Goal: Entertainment & Leisure: Consume media (video, audio)

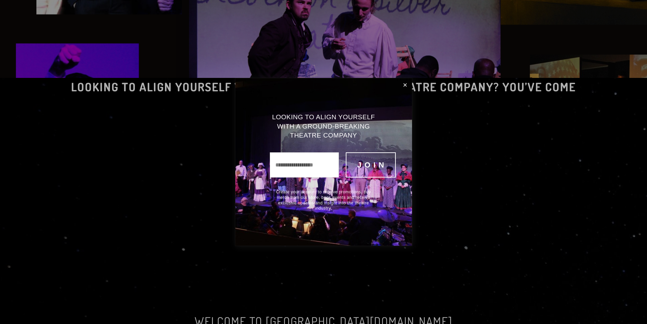
scroll to position [287, 0]
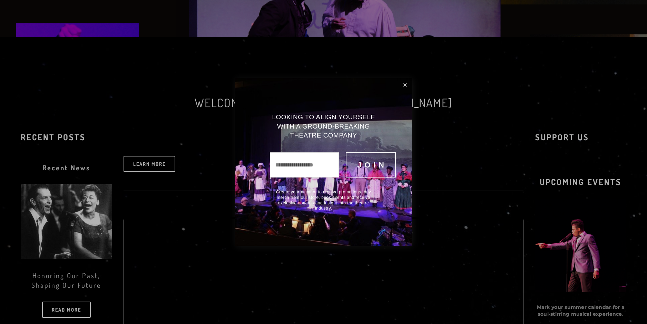
click at [404, 87] on link "Close" at bounding box center [404, 85] width 11 height 12
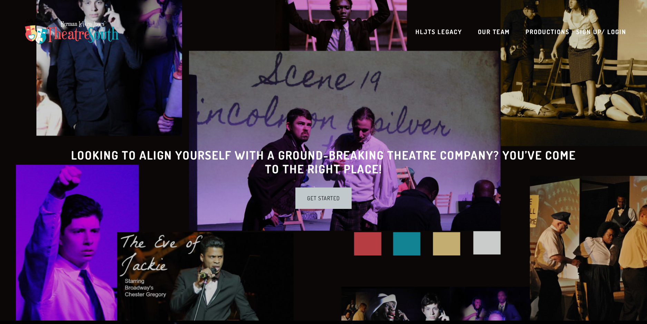
scroll to position [14, 0]
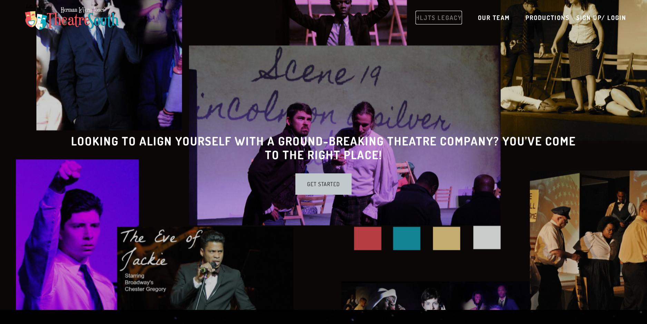
click at [434, 15] on link "HLJTS Legacy" at bounding box center [438, 18] width 47 height 14
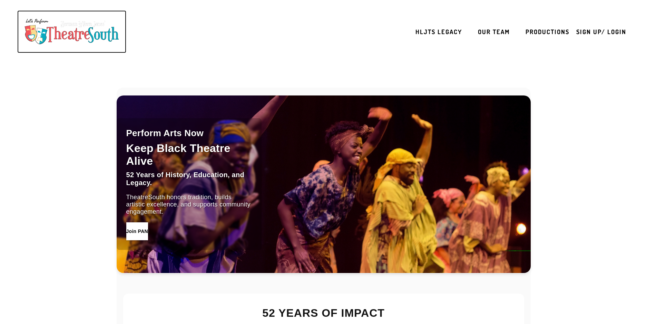
click at [81, 29] on img at bounding box center [72, 32] width 102 height 32
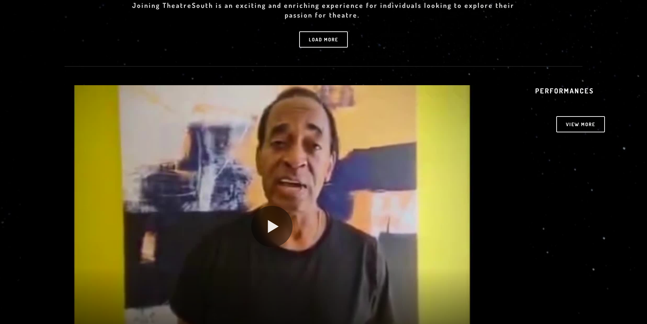
scroll to position [1004, 0]
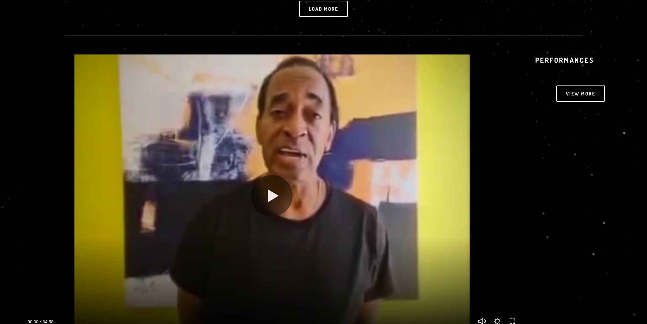
click at [245, 207] on div at bounding box center [272, 195] width 502 height 282
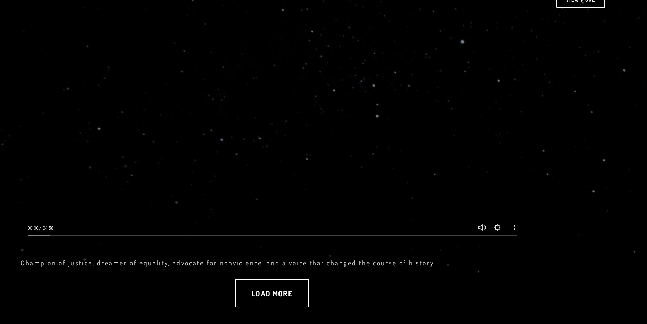
scroll to position [1135, 0]
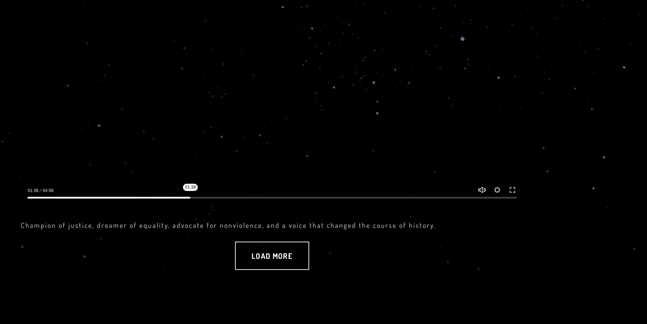
click at [190, 196] on input "Seek" at bounding box center [272, 197] width 489 height 5
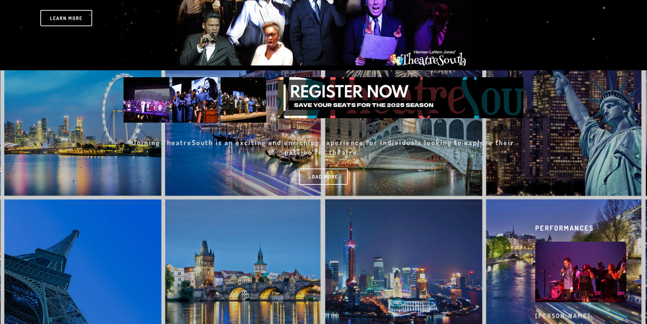
scroll to position [1434, 0]
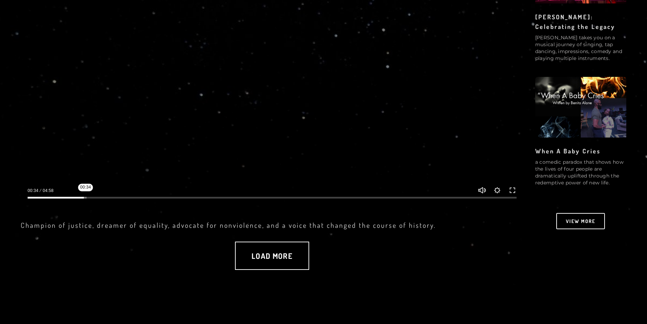
click at [86, 196] on input "Seek" at bounding box center [272, 198] width 489 height 5
click at [109, 203] on div at bounding box center [272, 196] width 502 height 20
click at [112, 199] on input "Seek" at bounding box center [272, 198] width 489 height 5
click at [139, 198] on input "Seek" at bounding box center [272, 198] width 489 height 5
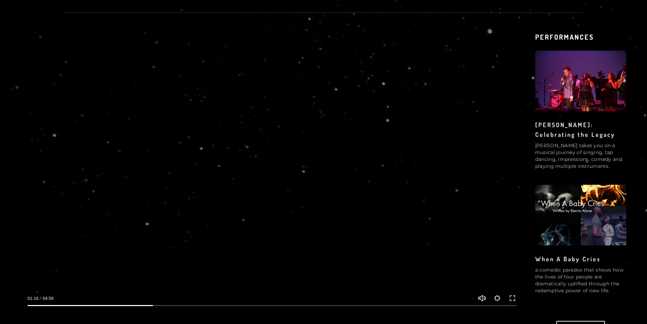
scroll to position [1335, 0]
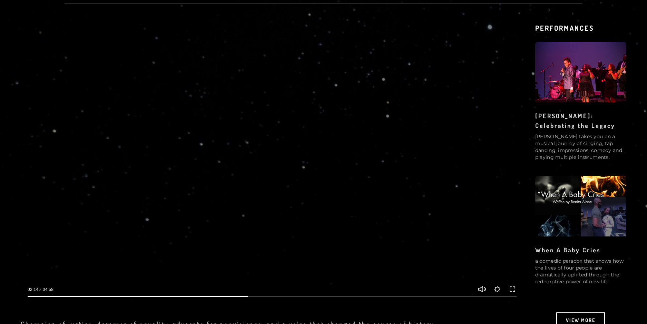
click at [0, 0] on html "HLJTS Legacy Our Team Productions Sign up/ Login" at bounding box center [323, 136] width 647 height 2942
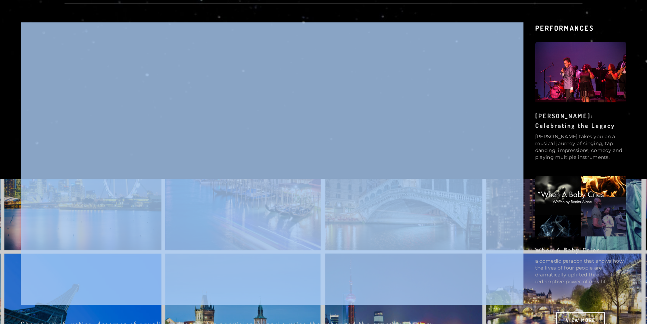
scroll to position [1646, 0]
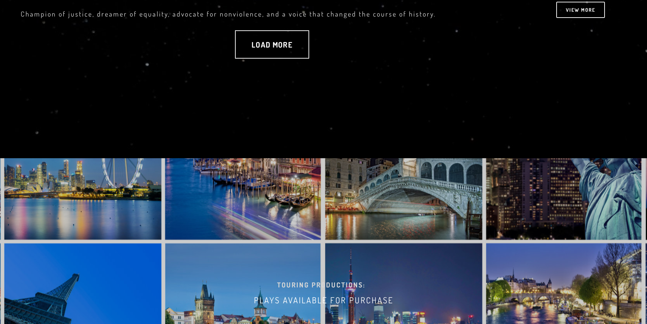
type input "****"
